Goal: Information Seeking & Learning: Learn about a topic

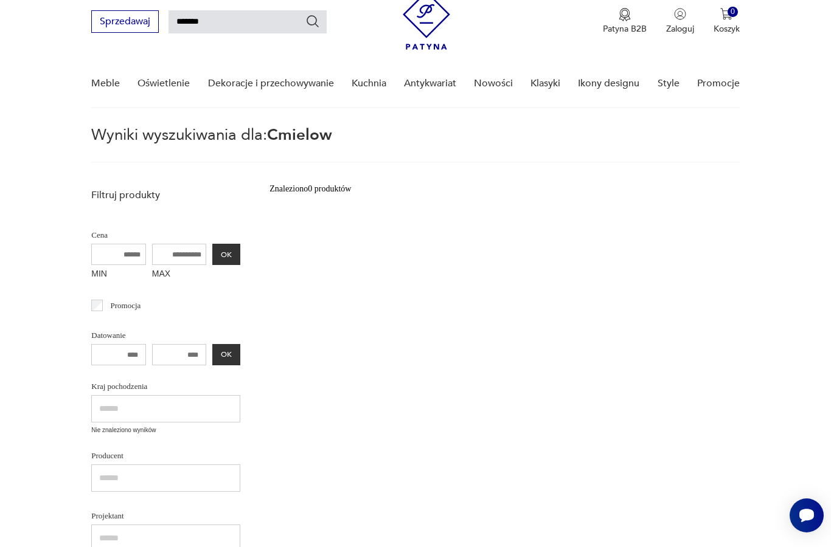
click at [229, 29] on input "*******" at bounding box center [248, 21] width 158 height 23
type input "*"
type input "********"
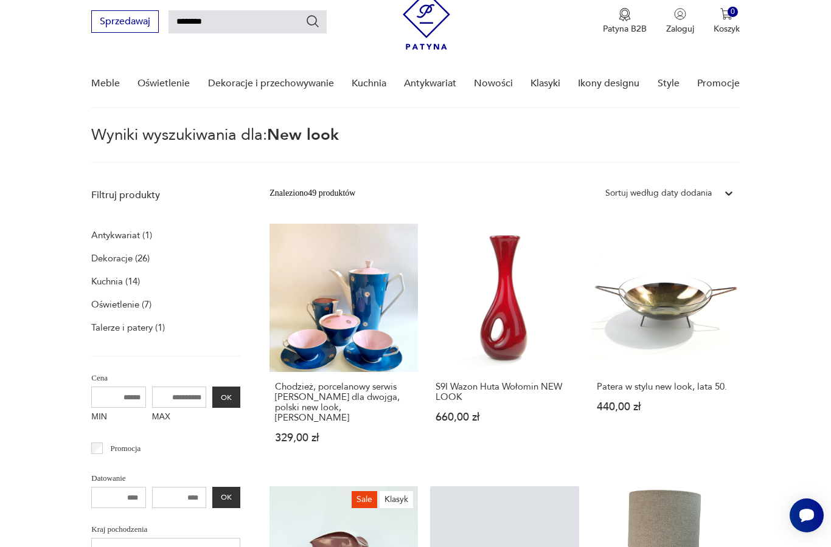
click at [311, 19] on icon "Szukaj" at bounding box center [312, 21] width 15 height 15
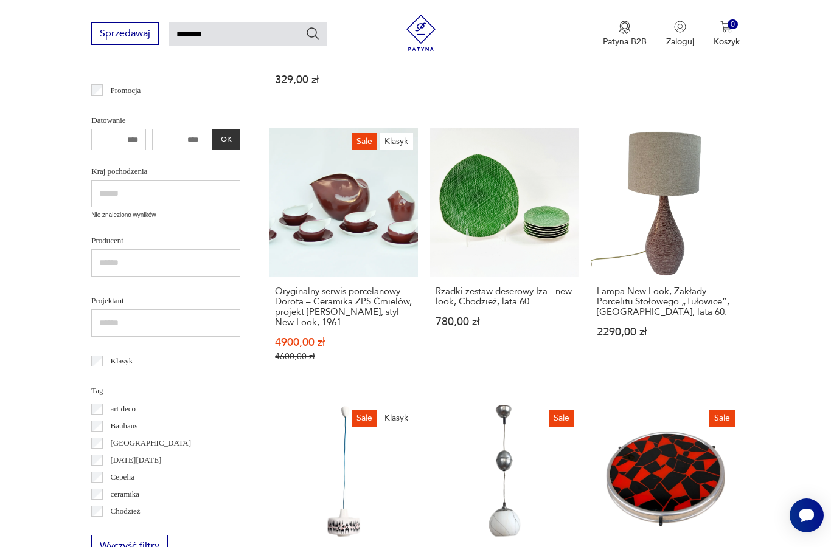
click at [310, 245] on link "Sale Klasyk Oryginalny serwis porcelanowy Dorota – Ceramika ZPS Ćmielów, projek…" at bounding box center [343, 256] width 148 height 257
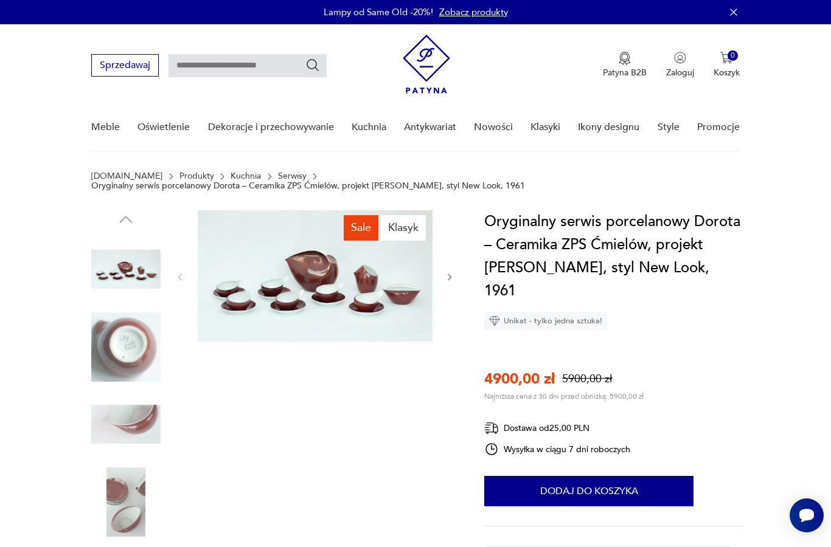
type input "********"
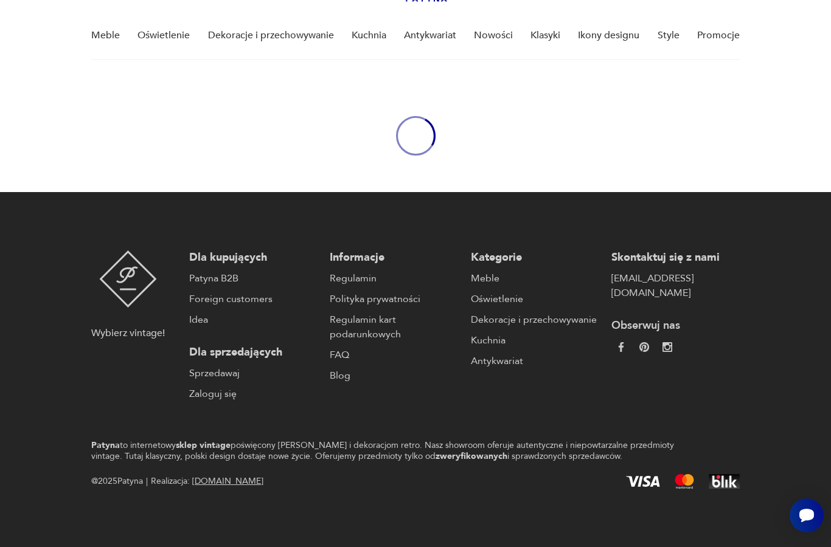
scroll to position [92, 0]
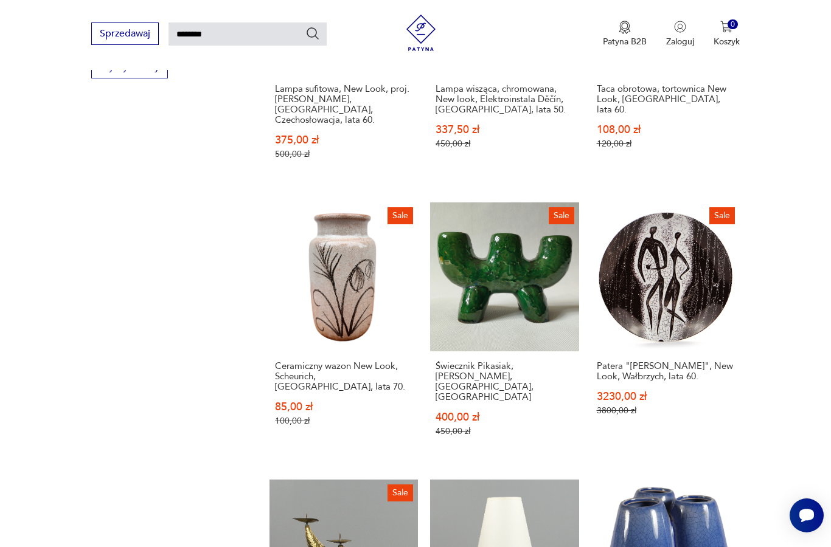
click at [686, 331] on link "Sale Patera "[PERSON_NAME]", New Look, Wałbrzych, lata 60. 3230,00 zł 3800,00 zł" at bounding box center [665, 331] width 148 height 257
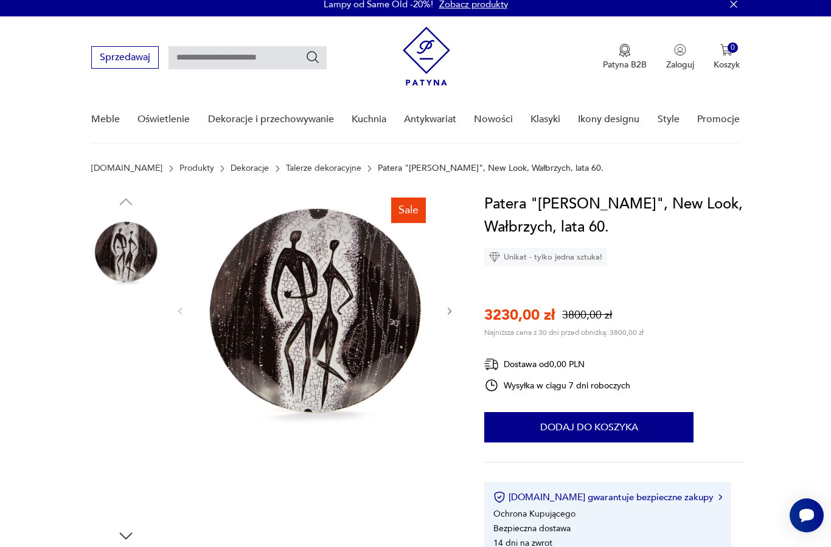
scroll to position [6, 0]
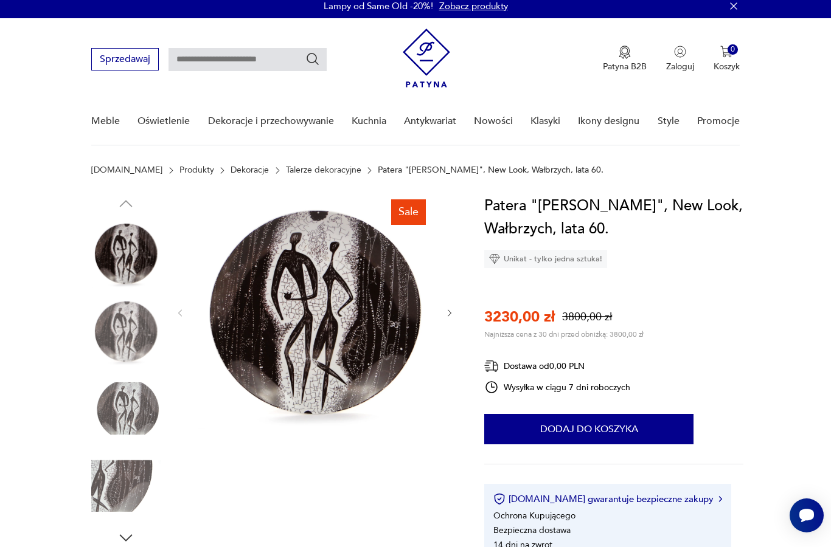
type input "********"
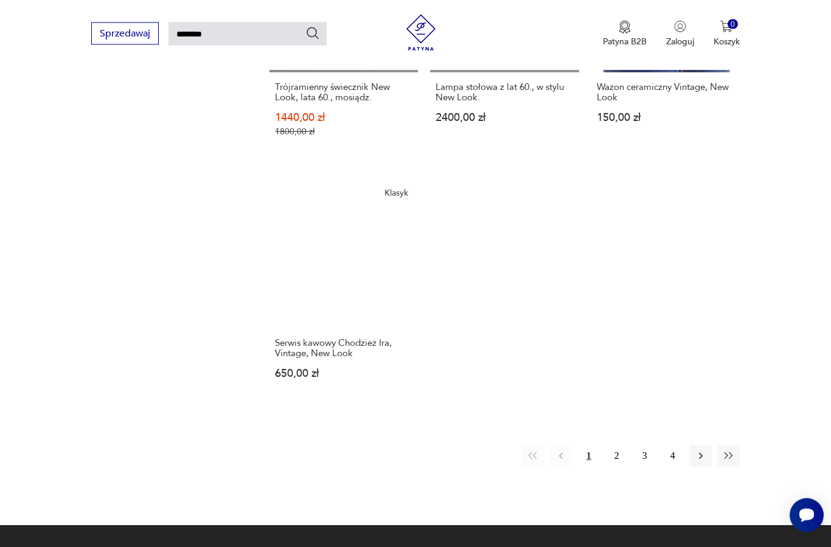
scroll to position [1437, 0]
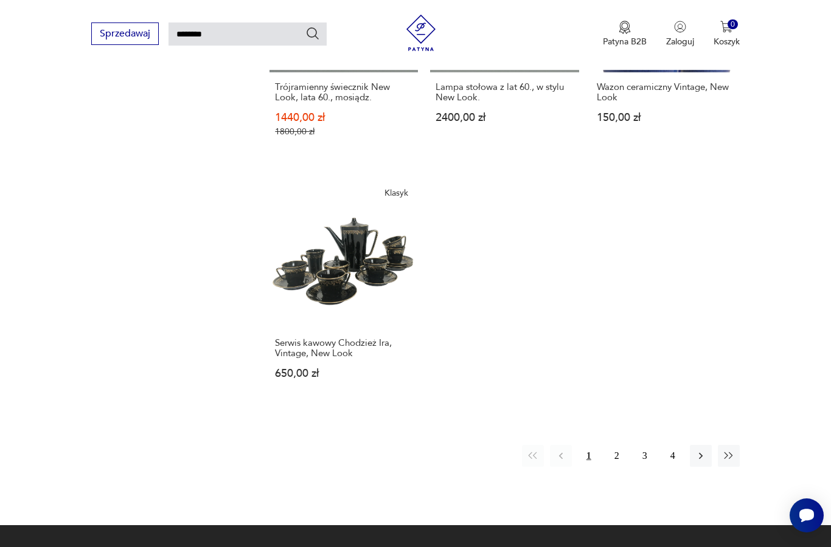
click at [702, 462] on icon "button" at bounding box center [701, 456] width 12 height 12
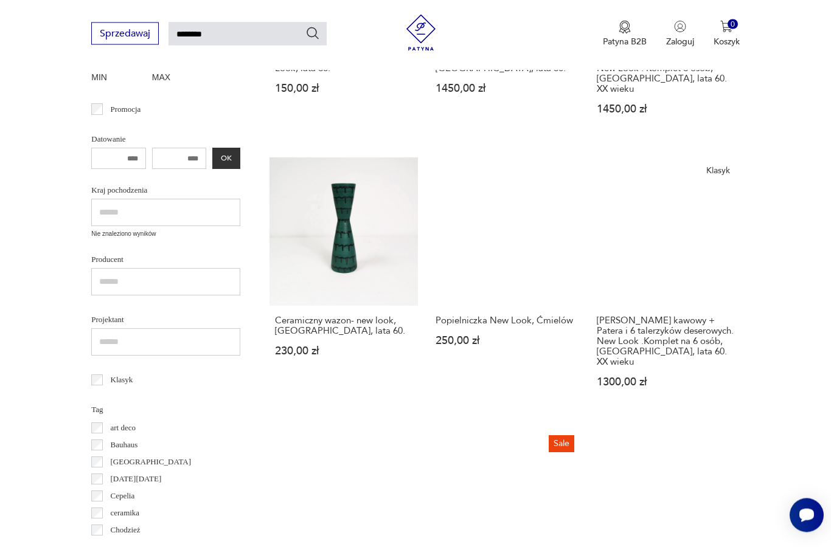
scroll to position [43, 0]
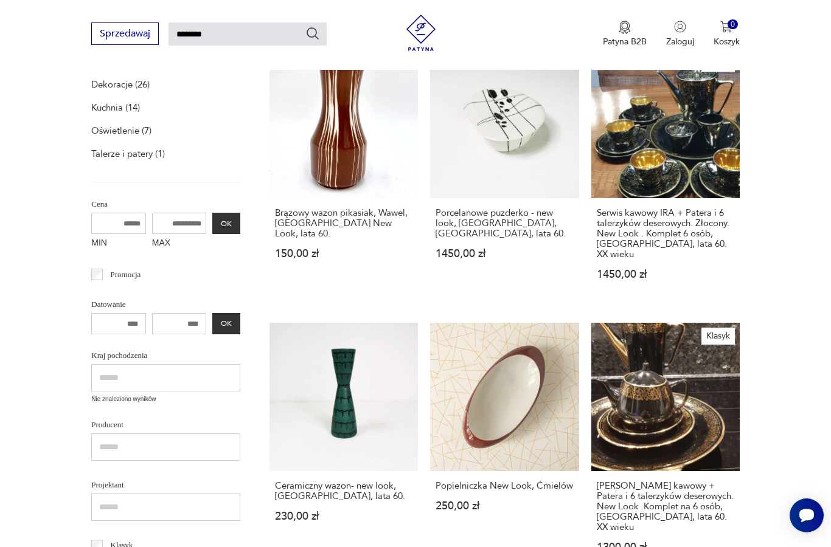
click at [496, 323] on link "Popielniczka New Look, Ćmielów 250,00 zł" at bounding box center [504, 450] width 148 height 254
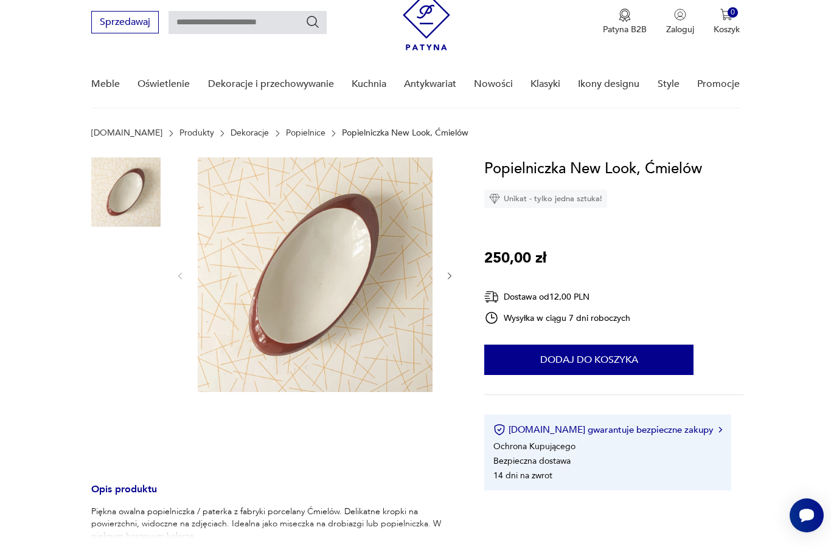
click at [119, 272] on img at bounding box center [125, 269] width 69 height 69
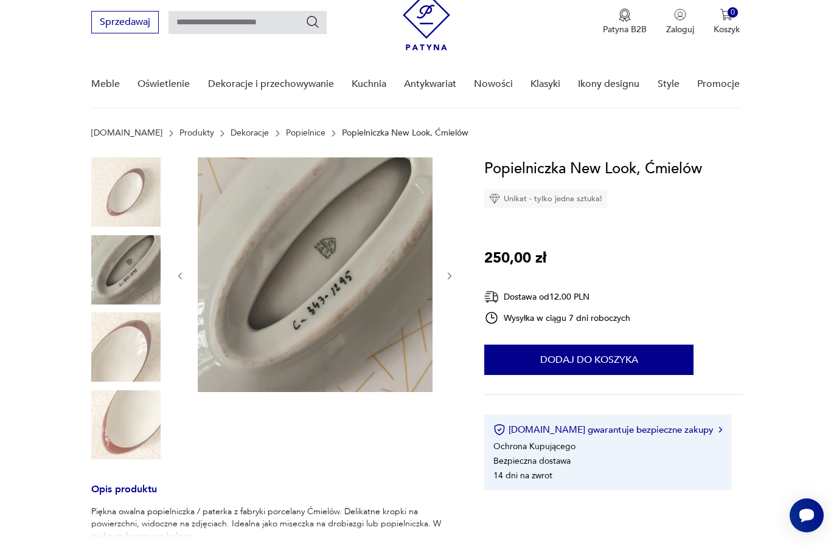
click at [127, 342] on img at bounding box center [125, 347] width 69 height 69
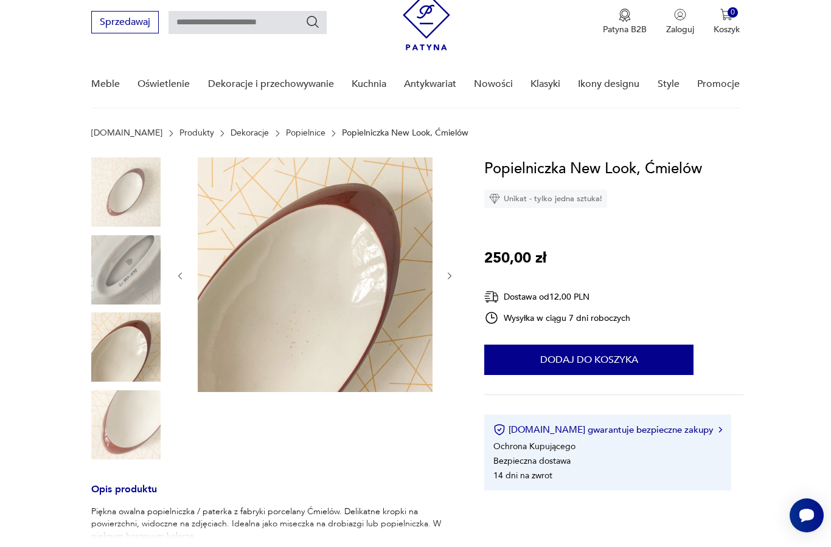
click at [125, 428] on img at bounding box center [125, 425] width 69 height 69
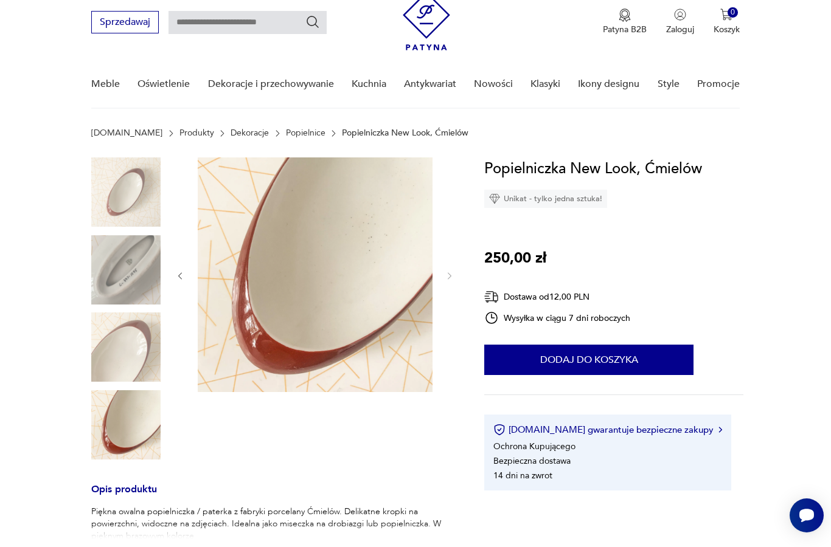
click at [114, 193] on img at bounding box center [125, 192] width 69 height 69
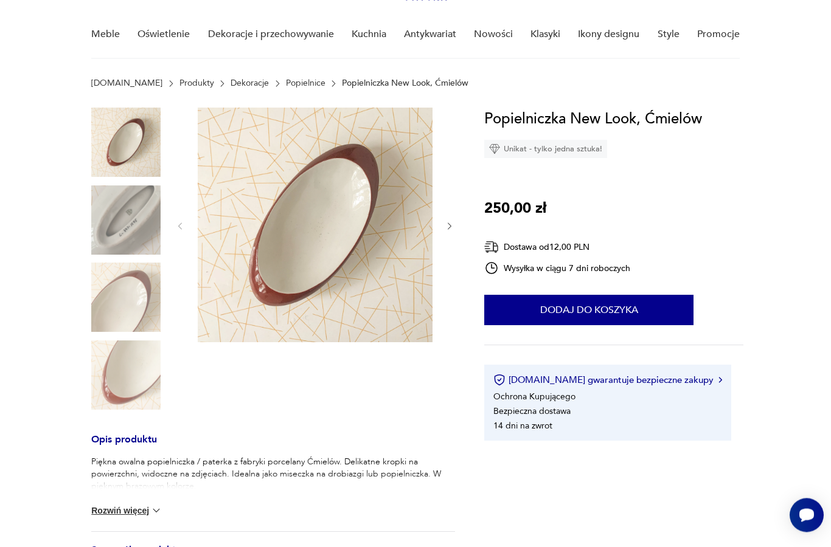
scroll to position [99, 0]
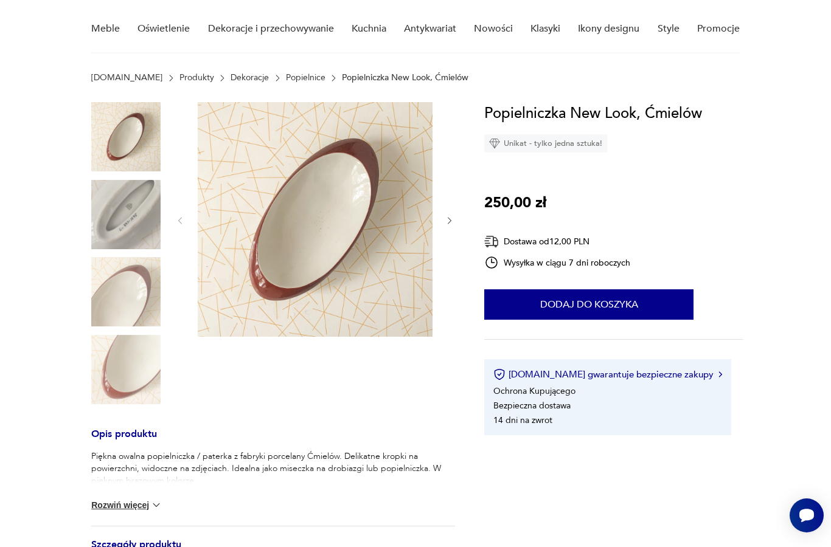
click at [138, 507] on button "Rozwiń więcej" at bounding box center [126, 505] width 71 height 12
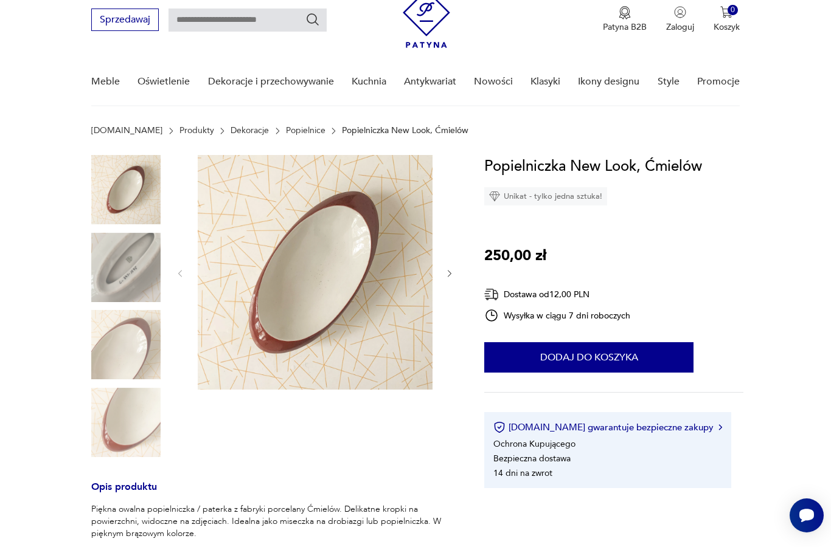
scroll to position [45, 0]
click at [131, 194] on img at bounding box center [125, 190] width 69 height 69
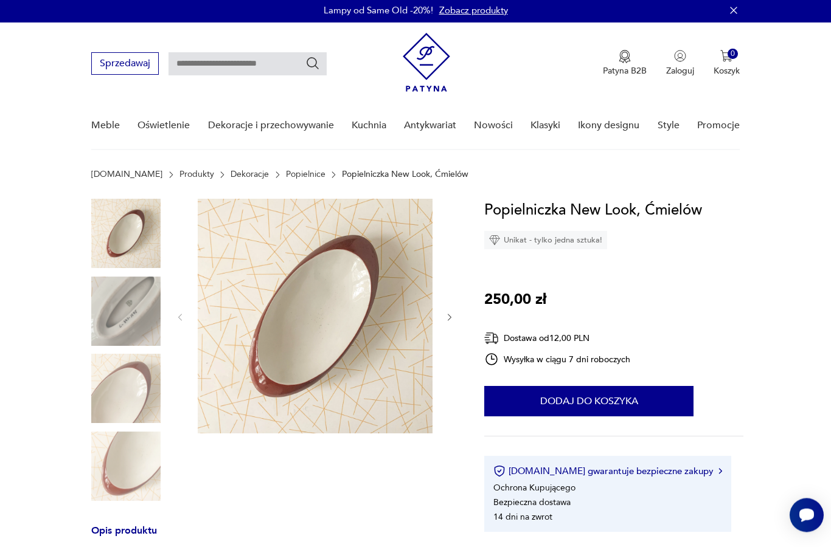
scroll to position [0, 0]
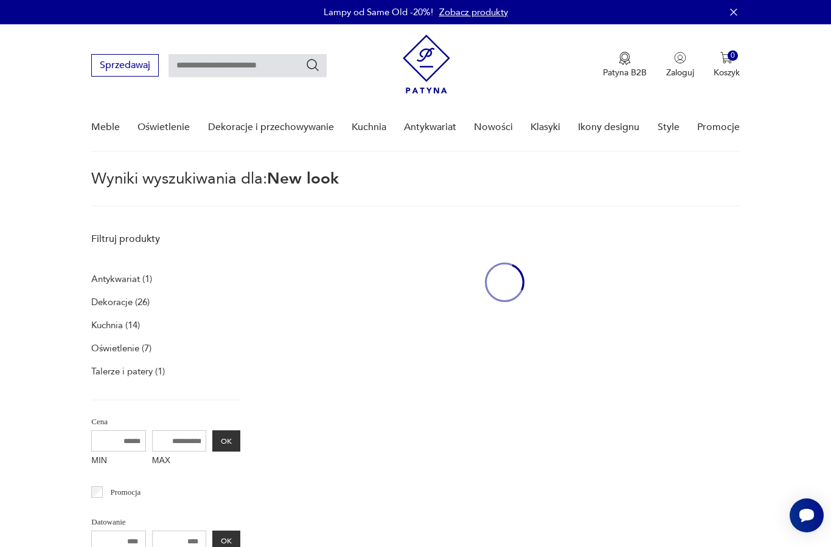
type input "********"
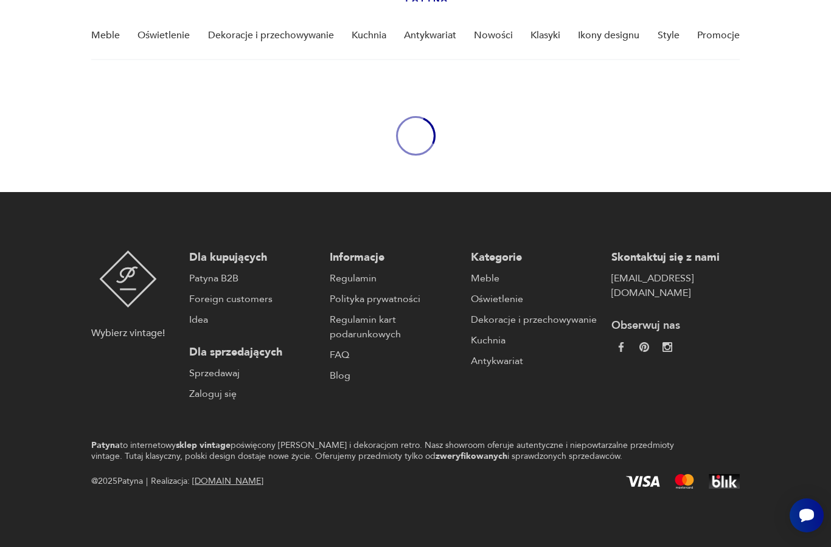
scroll to position [92, 0]
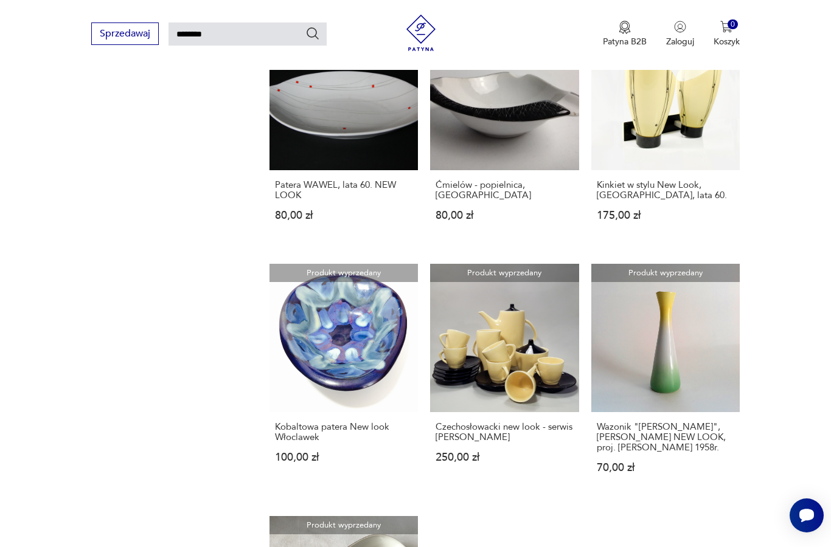
click at [502, 144] on link "Ćmielów - popielnica, New look 80,00 zł" at bounding box center [504, 133] width 148 height 223
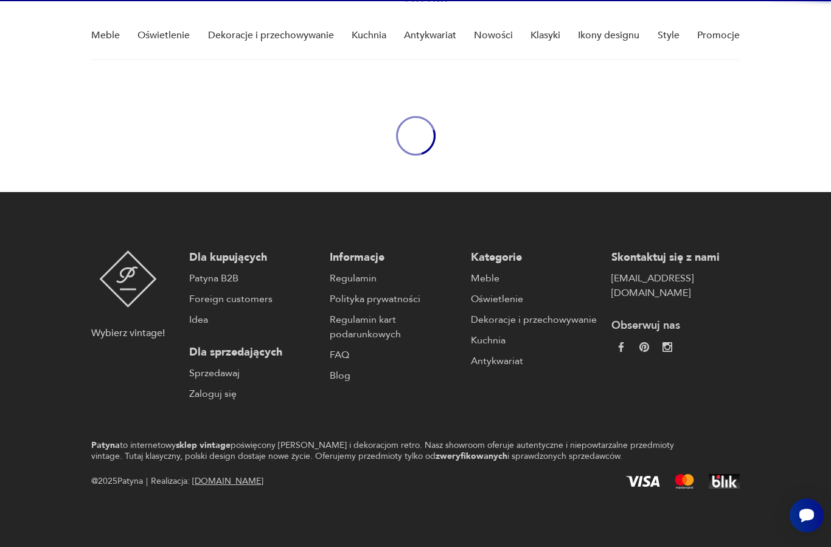
scroll to position [43, 0]
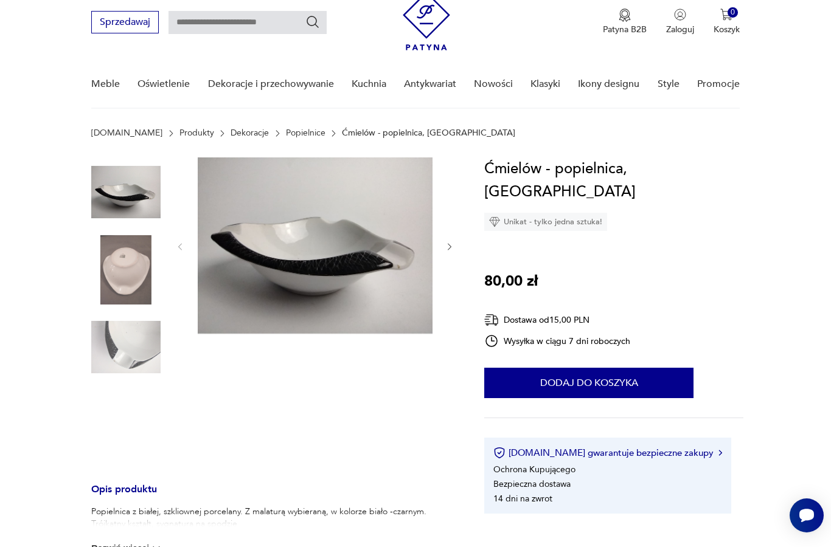
click at [117, 339] on img at bounding box center [125, 347] width 69 height 69
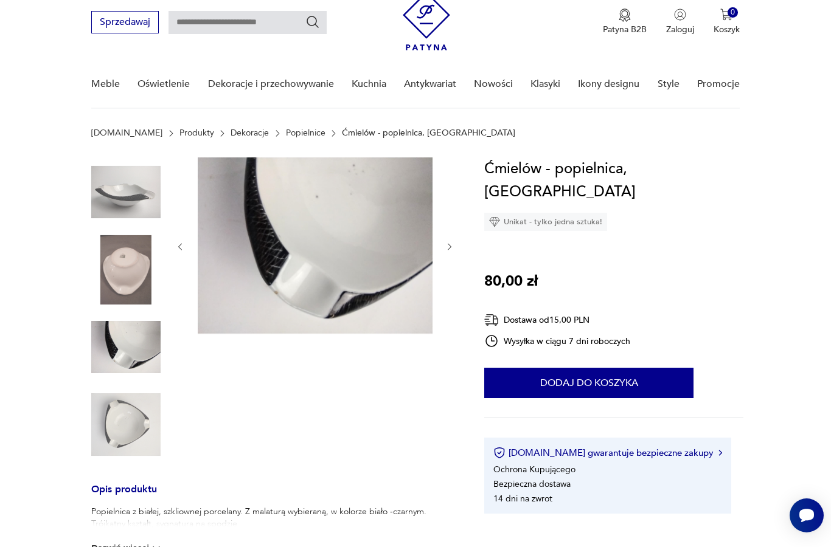
click at [113, 263] on img at bounding box center [125, 269] width 69 height 69
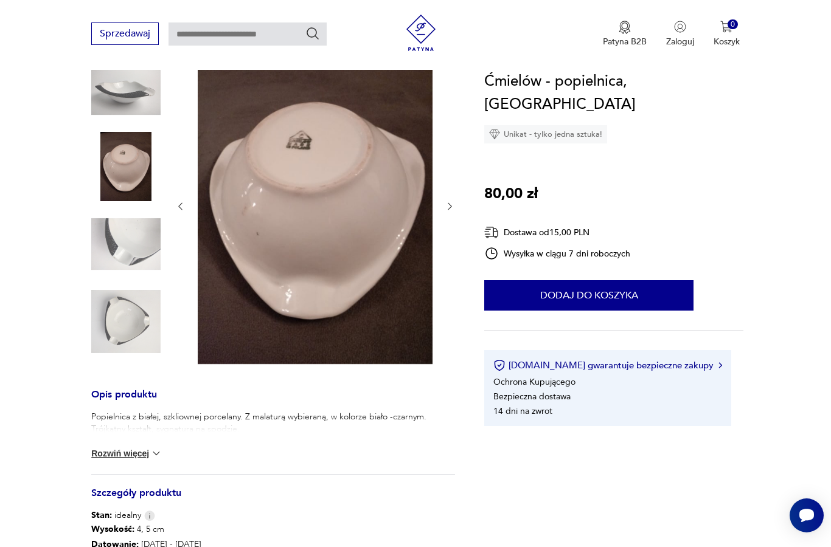
scroll to position [150, 0]
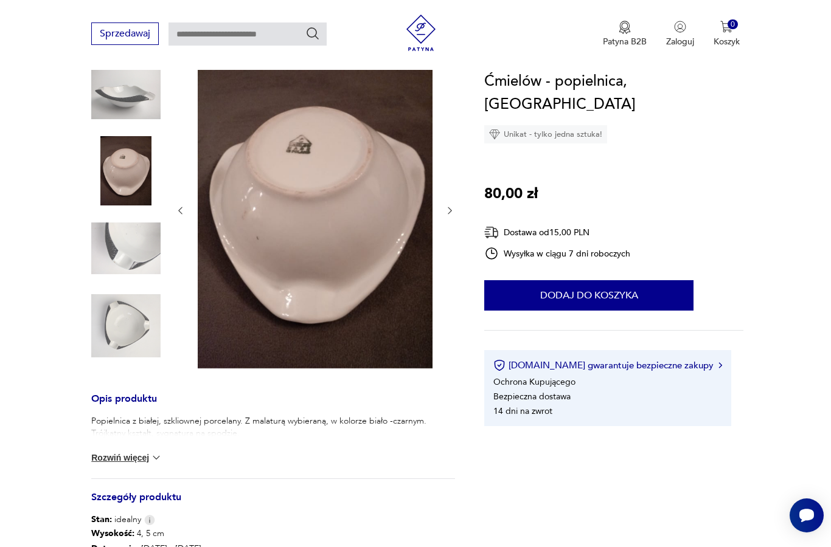
click at [121, 322] on img at bounding box center [125, 325] width 69 height 69
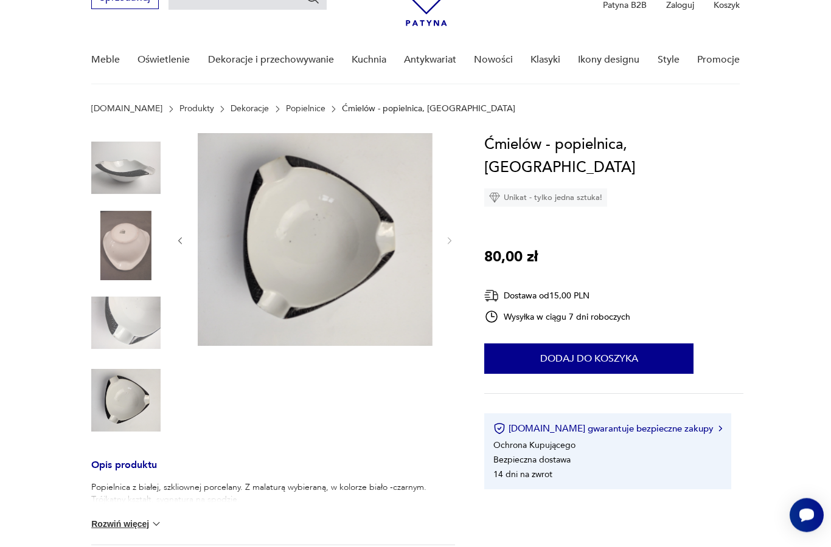
scroll to position [66, 0]
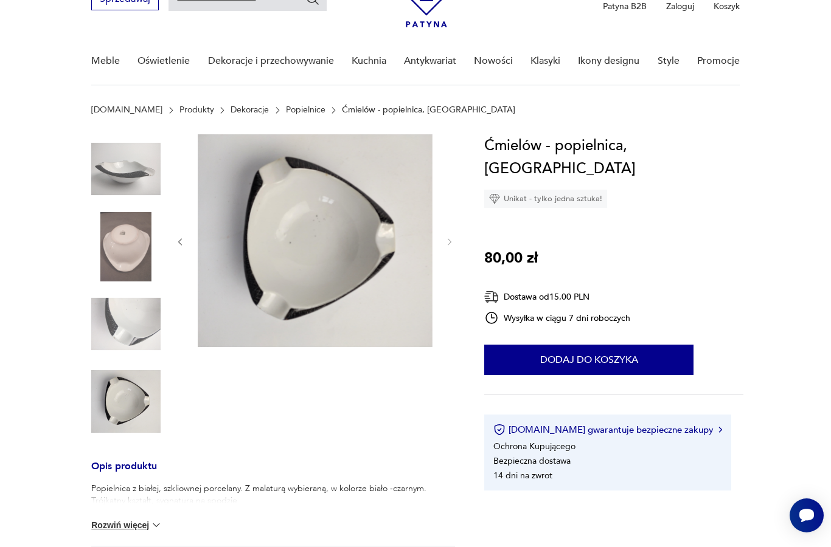
click at [123, 173] on img at bounding box center [125, 168] width 69 height 69
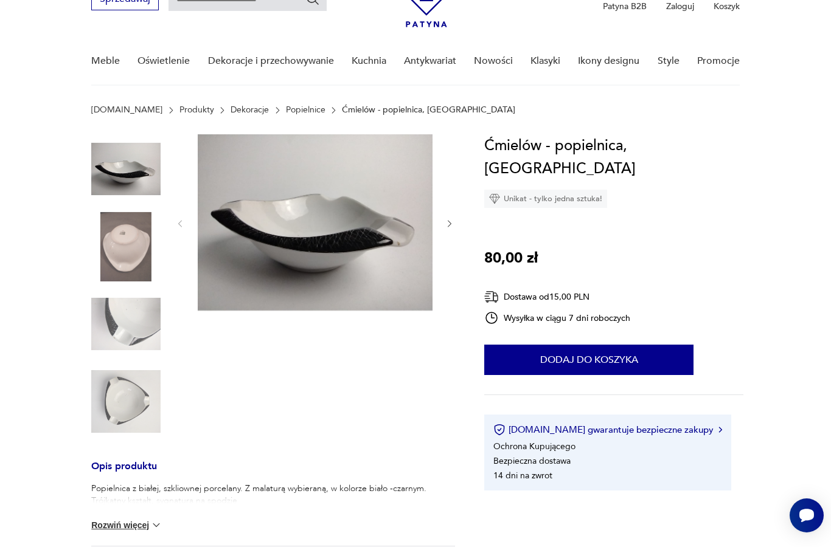
click at [114, 323] on img at bounding box center [125, 324] width 69 height 69
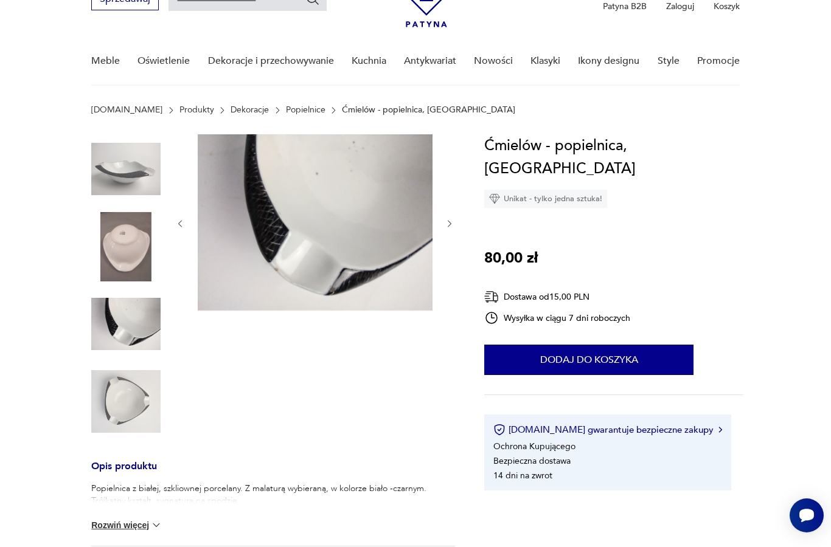
click at [122, 168] on img at bounding box center [125, 168] width 69 height 69
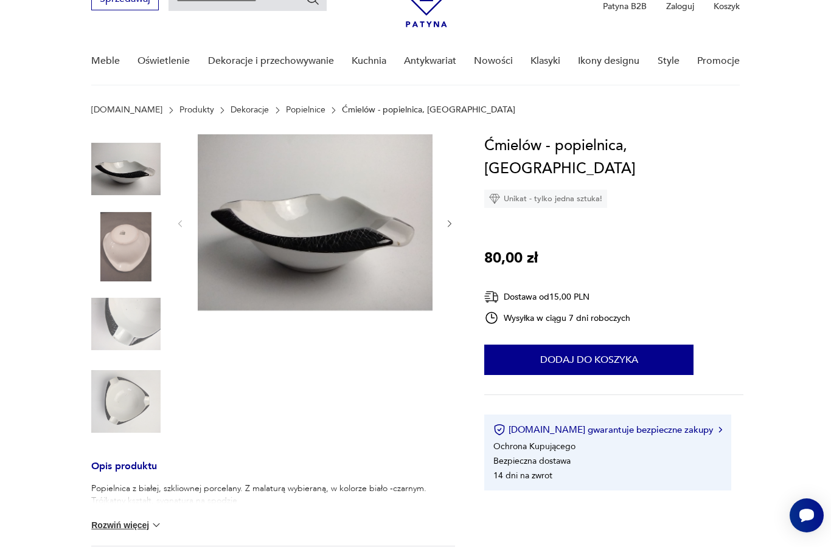
scroll to position [82, 0]
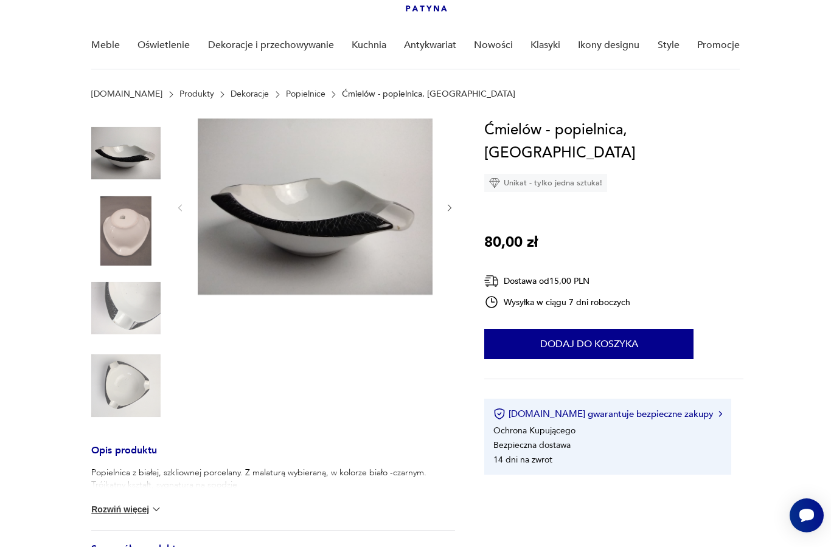
click at [297, 215] on img at bounding box center [315, 207] width 235 height 176
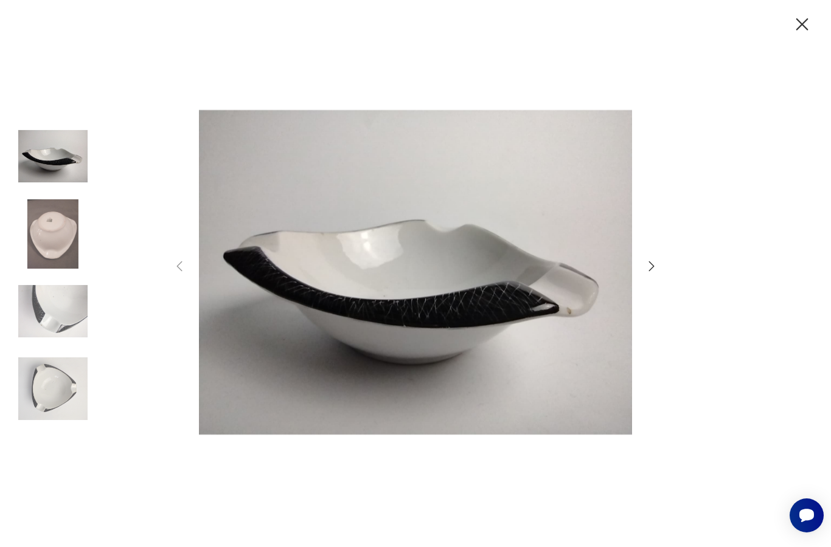
click at [653, 274] on icon "button" at bounding box center [651, 266] width 15 height 15
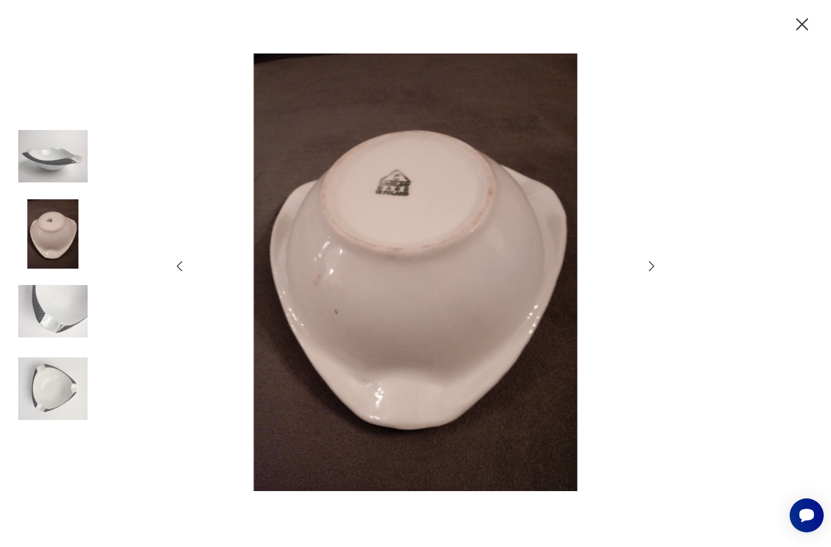
click at [647, 274] on icon "button" at bounding box center [651, 266] width 15 height 15
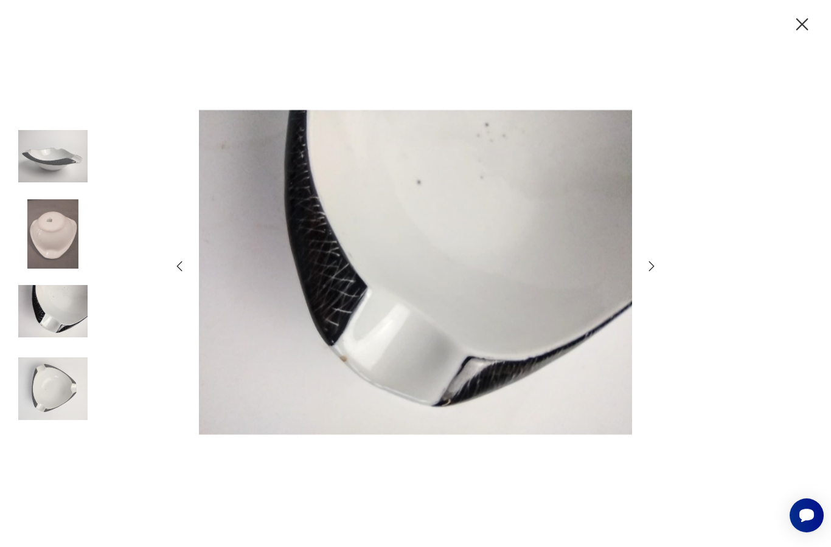
click at [650, 274] on icon "button" at bounding box center [651, 266] width 15 height 15
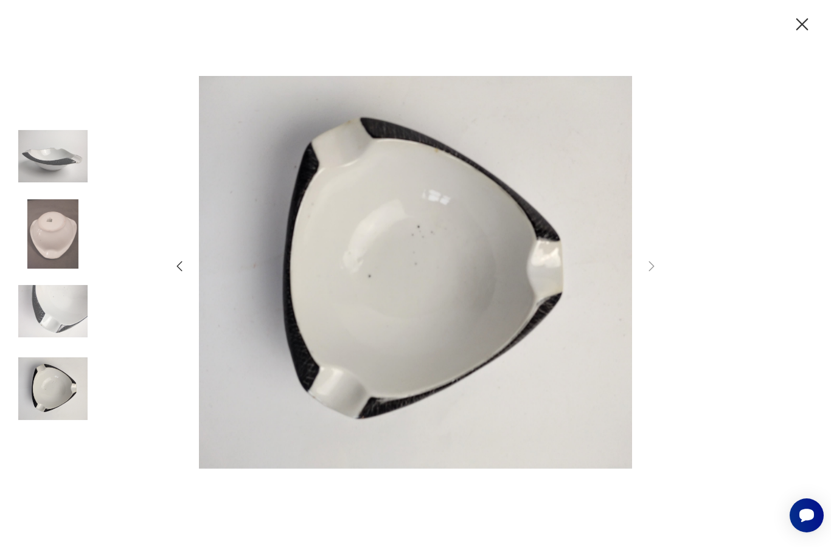
click at [804, 23] on icon "button" at bounding box center [802, 24] width 12 height 12
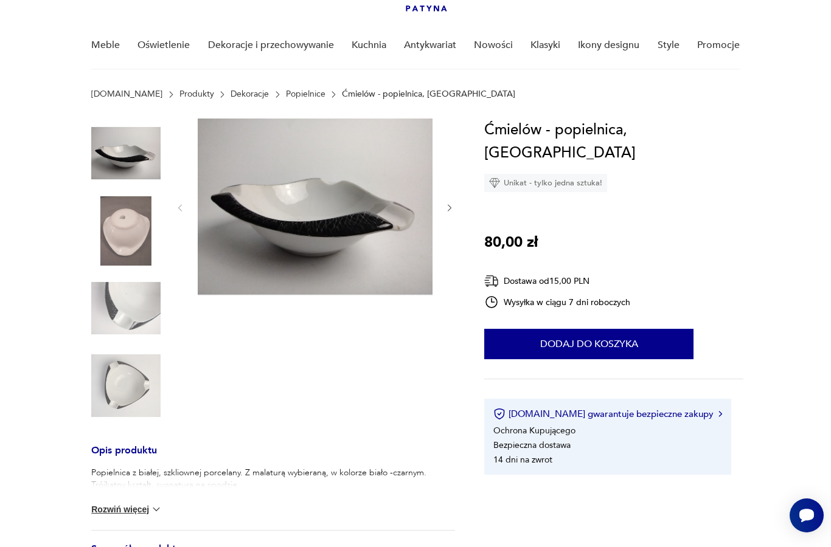
scroll to position [78, 0]
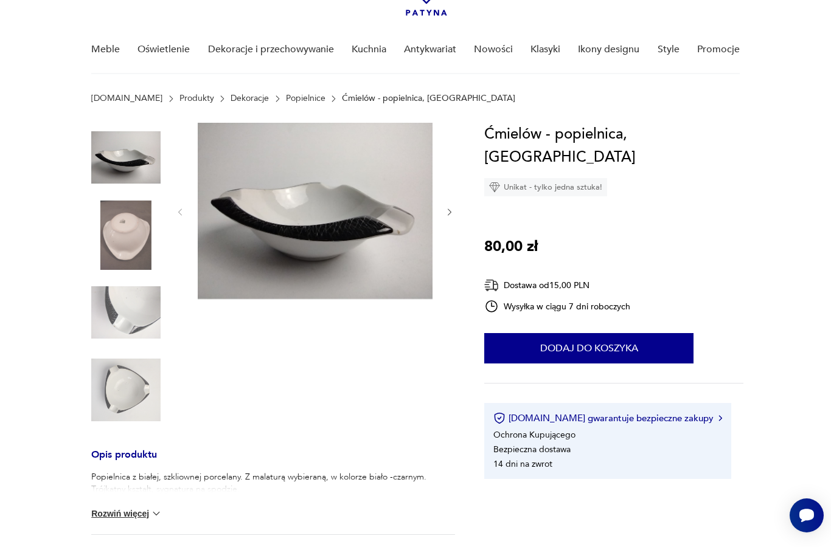
click at [136, 308] on img at bounding box center [125, 312] width 69 height 69
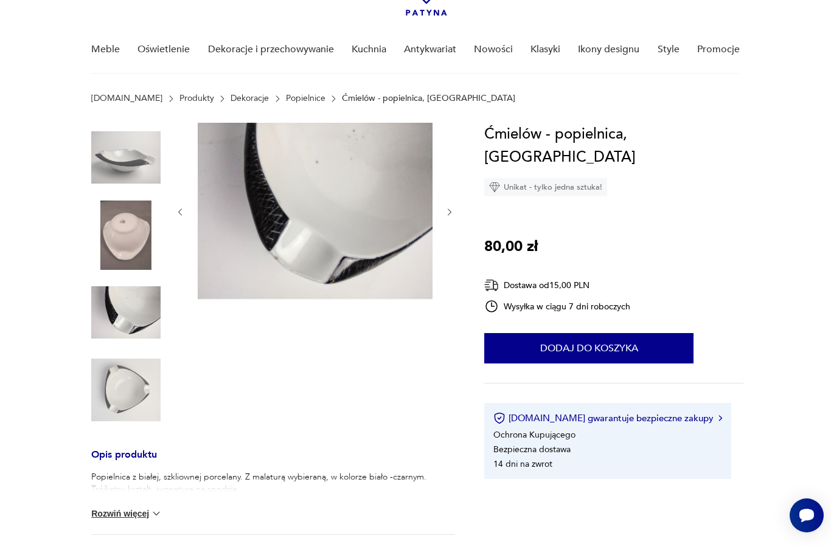
click at [119, 384] on img at bounding box center [125, 390] width 69 height 69
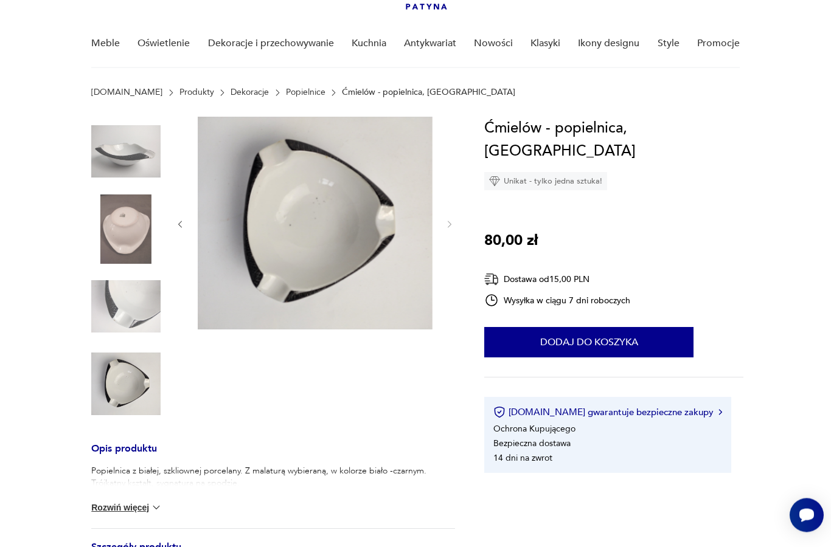
scroll to position [83, 0]
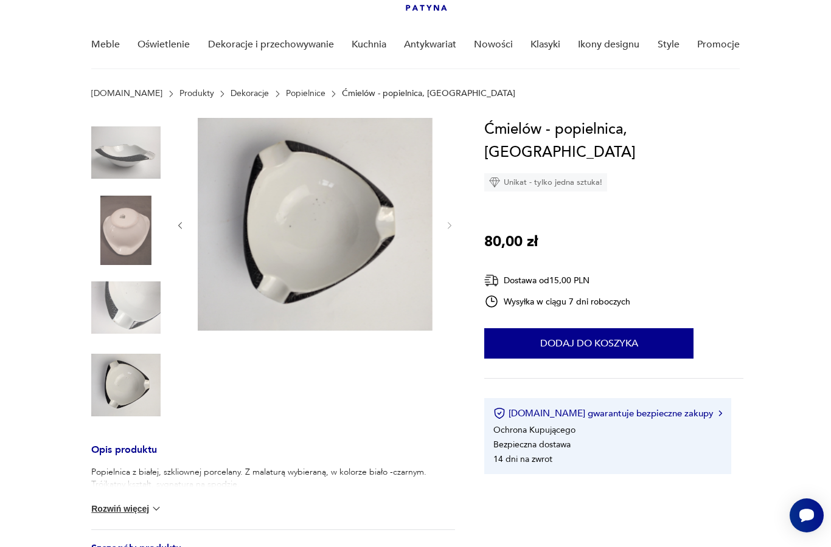
click at [274, 217] on img at bounding box center [315, 224] width 235 height 213
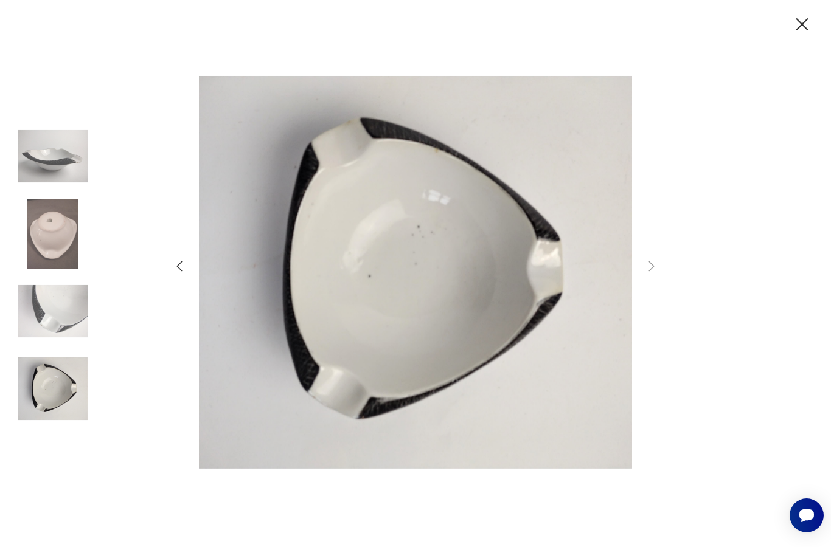
scroll to position [82, 0]
click at [52, 172] on img at bounding box center [52, 156] width 69 height 69
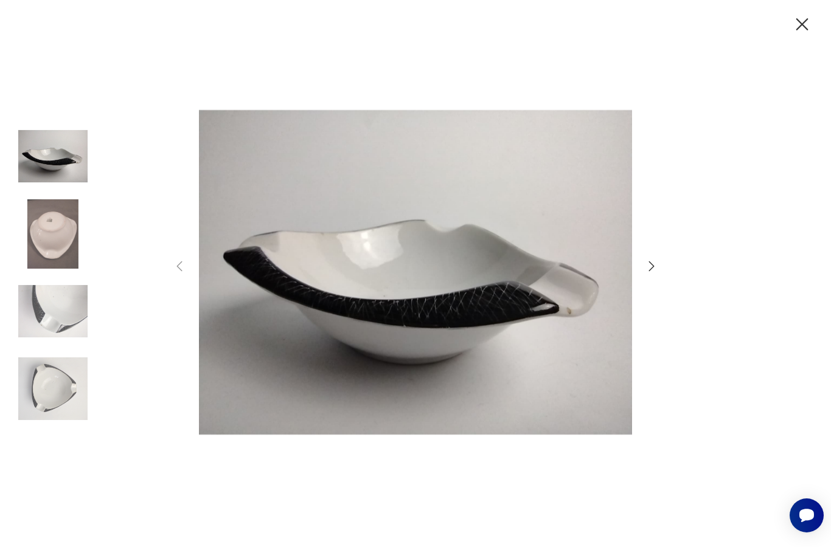
click at [804, 29] on icon "button" at bounding box center [801, 24] width 21 height 21
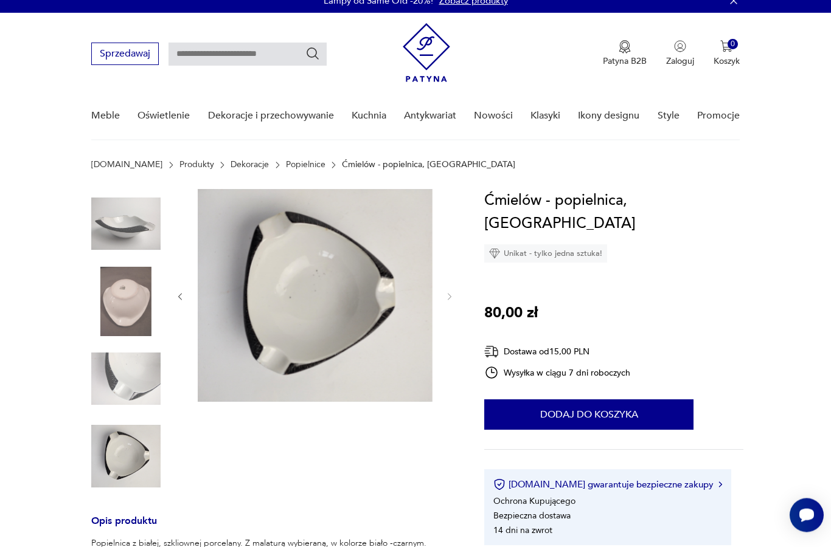
scroll to position [0, 0]
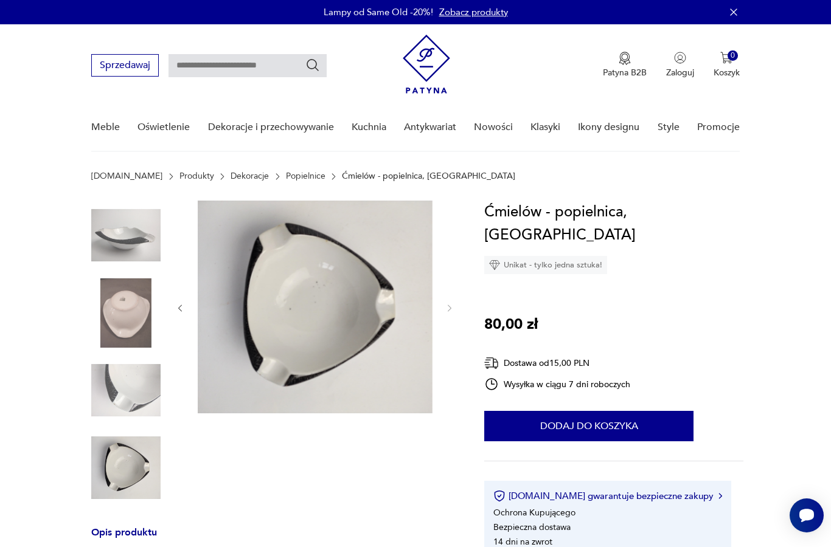
type input "********"
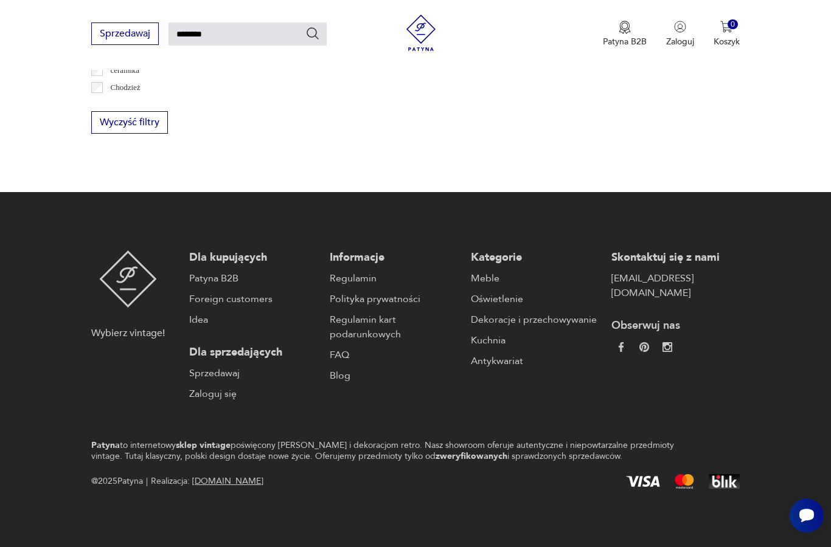
scroll to position [92, 0]
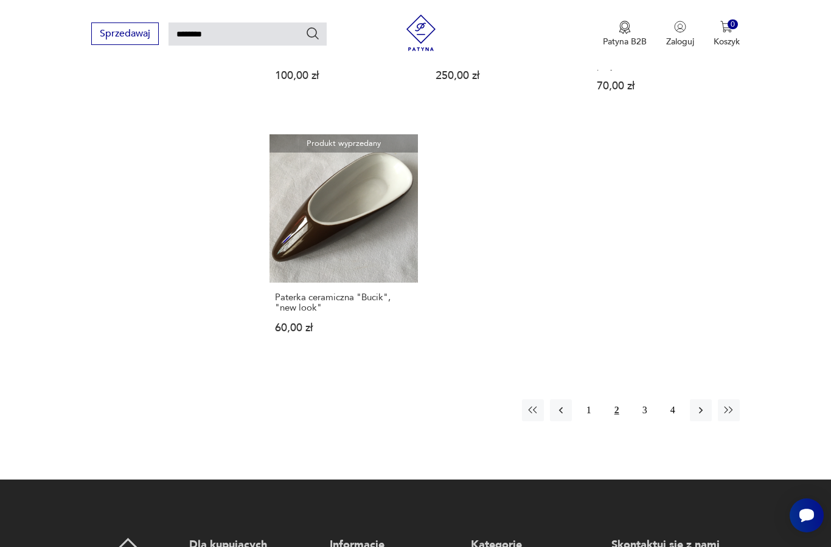
click at [697, 417] on icon "button" at bounding box center [701, 411] width 12 height 12
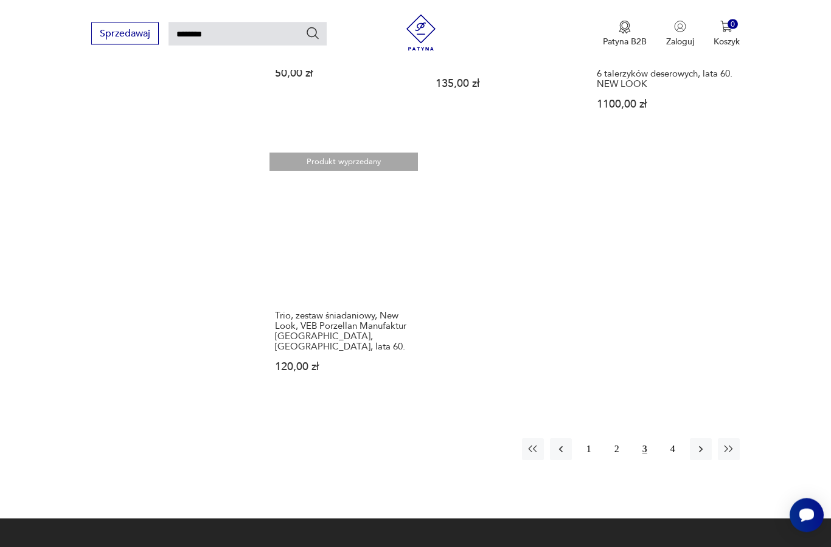
scroll to position [1399, 0]
click at [701, 456] on icon "button" at bounding box center [701, 449] width 12 height 12
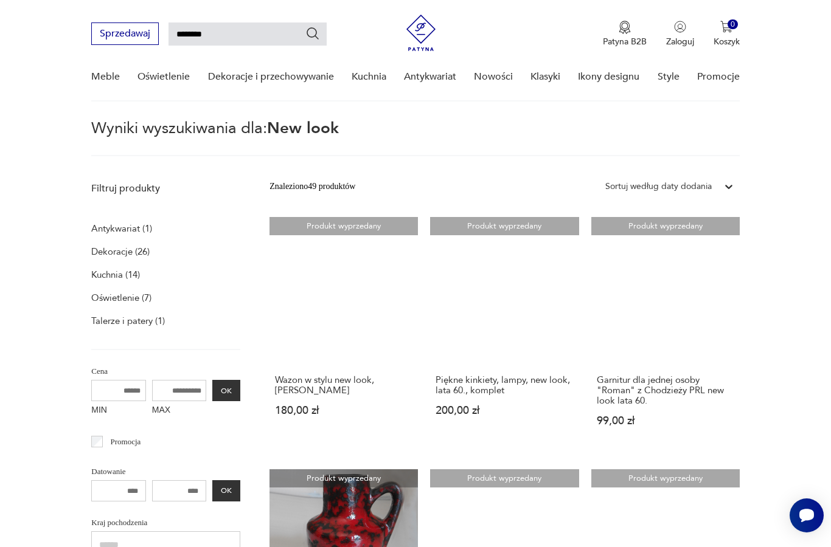
scroll to position [44, 0]
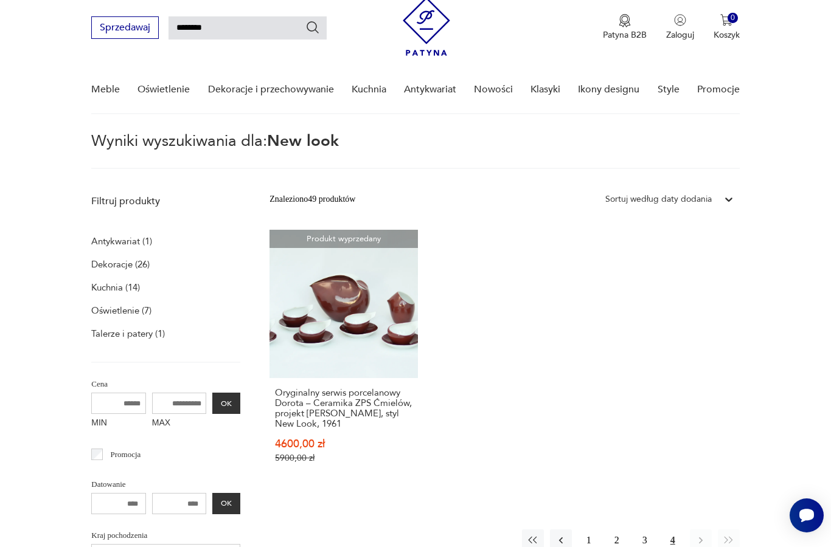
click at [292, 320] on link "Produkt wyprzedany Oryginalny serwis porcelanowy Dorota – Ceramika ZPS Ćmielów,…" at bounding box center [343, 358] width 148 height 257
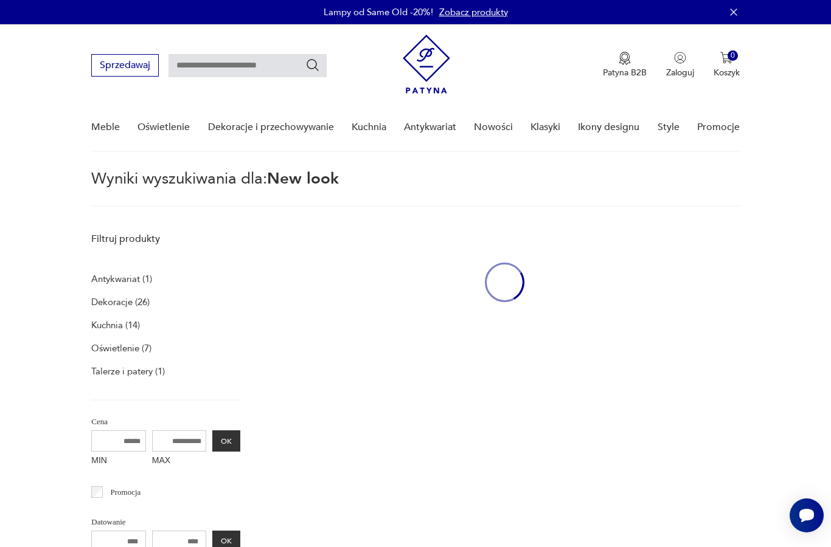
type input "********"
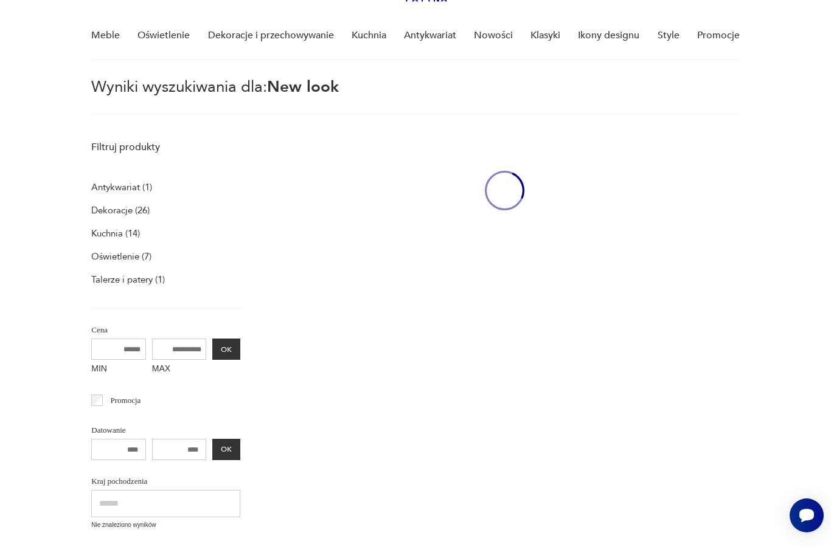
scroll to position [827, 0]
